Goal: Task Accomplishment & Management: Manage account settings

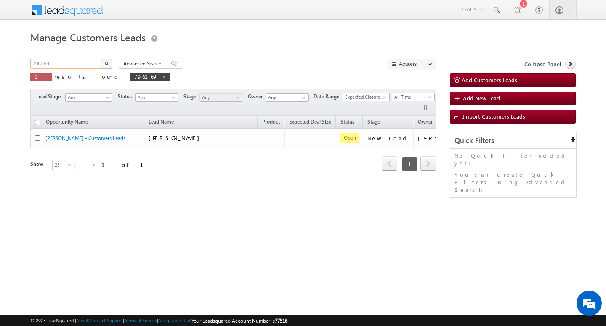
click at [62, 68] on input "796269" at bounding box center [66, 64] width 72 height 10
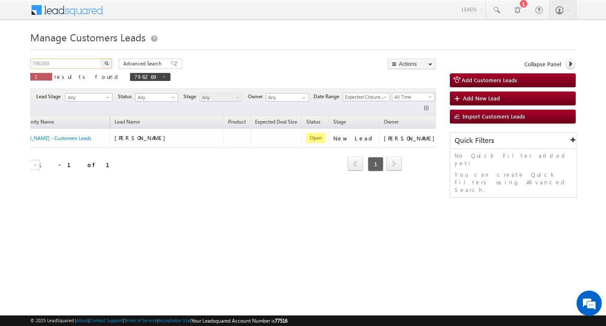
click at [62, 68] on input "796269" at bounding box center [66, 64] width 72 height 10
type input "Search Customers Leads"
click at [45, 62] on input "text" at bounding box center [66, 64] width 72 height 10
paste input "799616"
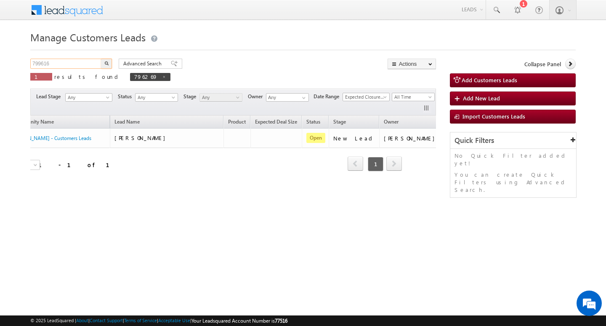
type input "799616"
click at [101, 59] on button "button" at bounding box center [106, 64] width 11 height 10
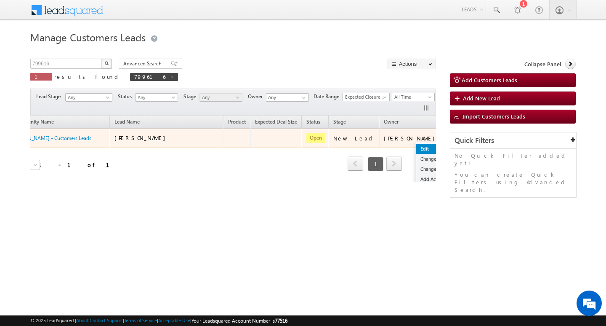
click at [417, 147] on link "Edit" at bounding box center [438, 149] width 42 height 10
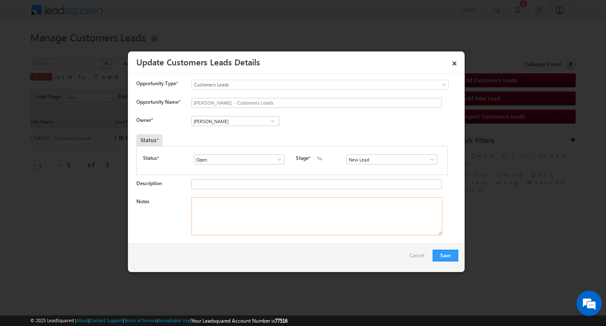
click at [252, 207] on textarea "Notes" at bounding box center [317, 216] width 251 height 38
click at [227, 116] on input "[PERSON_NAME]" at bounding box center [236, 121] width 88 height 10
drag, startPoint x: 227, startPoint y: 116, endPoint x: 225, endPoint y: 123, distance: 7.1
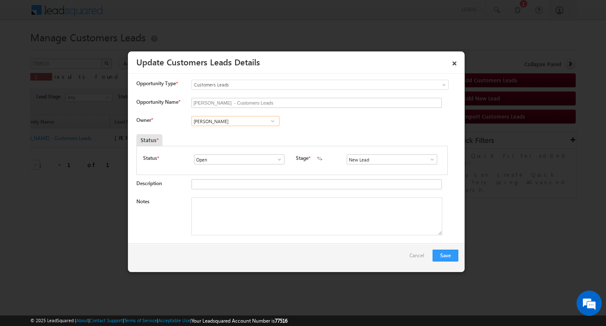
click at [225, 123] on input "[PERSON_NAME]" at bounding box center [236, 121] width 88 height 10
click at [239, 213] on textarea "Notes" at bounding box center [317, 216] width 251 height 38
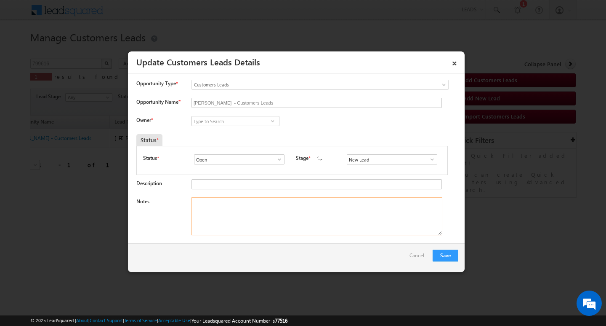
paste textarea "Customer Name :[PERSON_NAME] / ag :44y/ job / mothe income : 22k / worak expw :…"
type textarea "Customer Name :[PERSON_NAME] / ag :44y/ job / mothe income : 22k / worak expw :…"
click at [246, 123] on input at bounding box center [236, 121] width 88 height 10
click at [235, 119] on input at bounding box center [236, 121] width 88 height 10
paste input "[PERSON_NAME] [PERSON_NAME]"
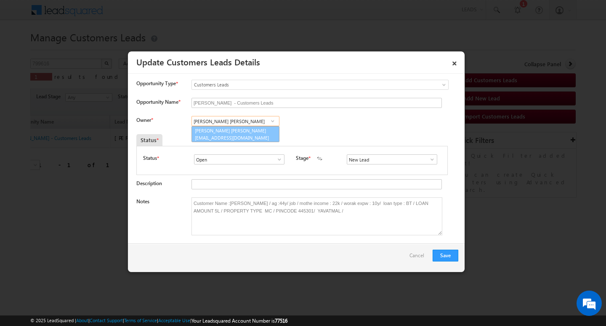
click at [238, 128] on link "[PERSON_NAME] Bhagat [EMAIL_ADDRESS][DOMAIN_NAME]" at bounding box center [236, 134] width 88 height 16
type input "[PERSON_NAME] [PERSON_NAME]"
click at [444, 251] on button "Save" at bounding box center [446, 255] width 26 height 12
